Goal: Task Accomplishment & Management: Manage account settings

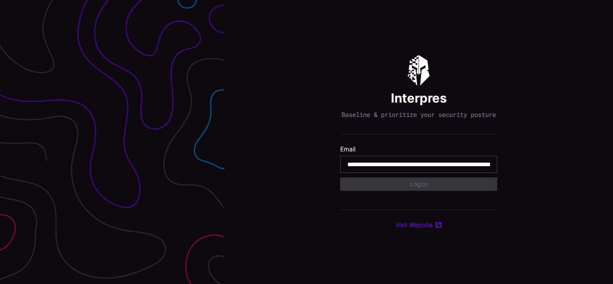
click at [419, 169] on input "**********" at bounding box center [418, 165] width 143 height 8
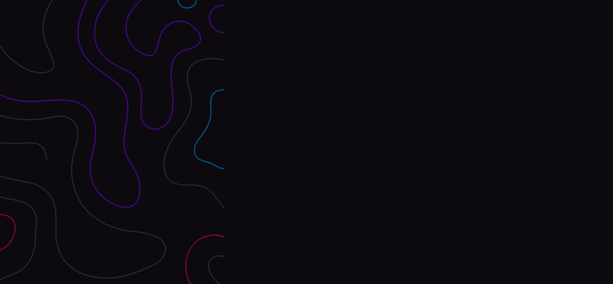
click at [306, 142] on div "Interpres Baseline & prioritize your security posture Email Login Visit Website" at bounding box center [418, 142] width 389 height 284
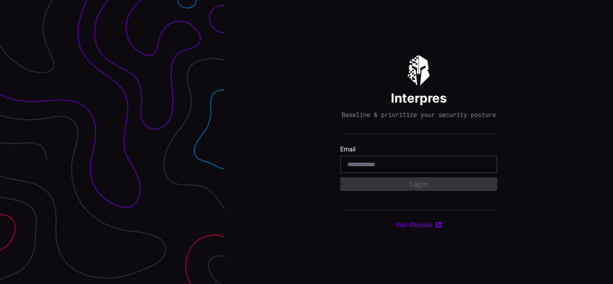
click at [306, 142] on div "Interpres Baseline & prioritize your security posture Email Login Visit Website" at bounding box center [418, 142] width 389 height 284
